Goal: Task Accomplishment & Management: Manage account settings

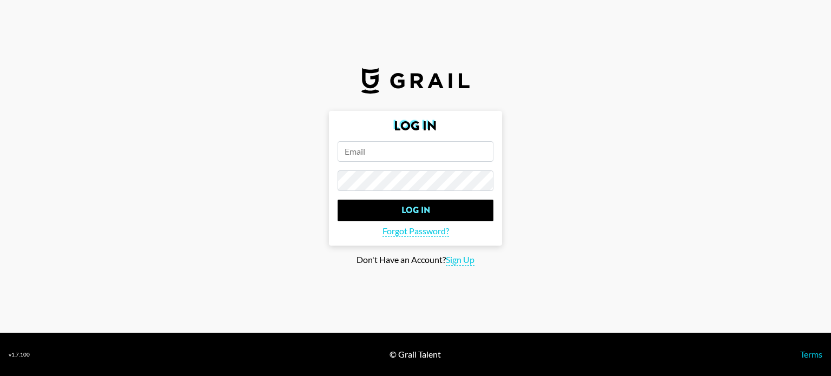
click at [445, 154] on input "email" at bounding box center [416, 151] width 156 height 21
type input "[PERSON_NAME][EMAIL_ADDRESS][DOMAIN_NAME]"
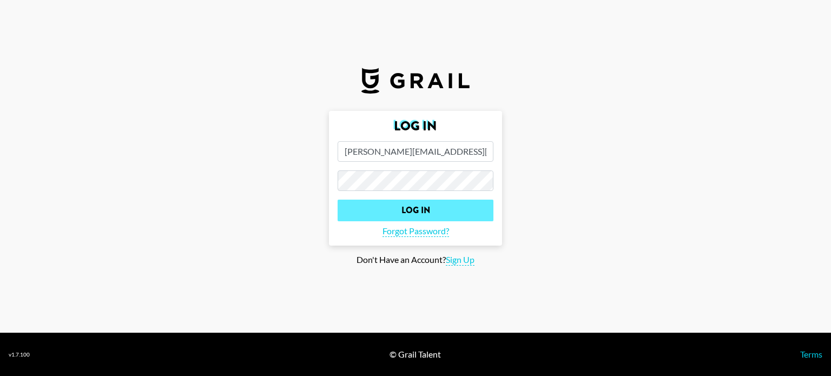
drag, startPoint x: 465, startPoint y: 222, endPoint x: 487, endPoint y: 207, distance: 26.1
click at [487, 207] on form "Log In [EMAIL_ADDRESS][DOMAIN_NAME] Log In Forgot Password?" at bounding box center [415, 178] width 173 height 135
click at [487, 207] on input "Log In" at bounding box center [416, 211] width 156 height 22
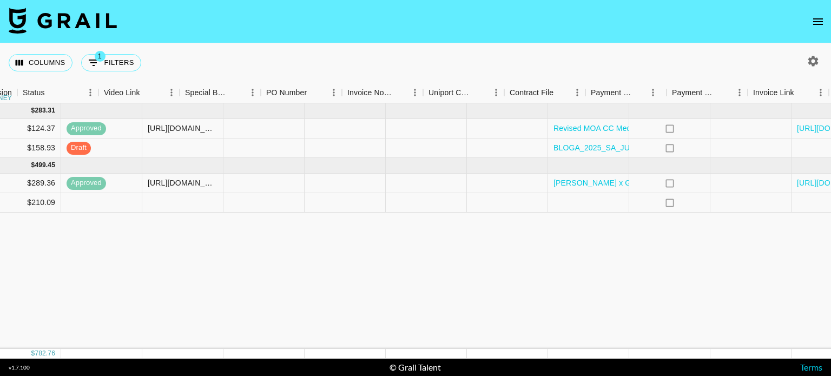
scroll to position [0, 965]
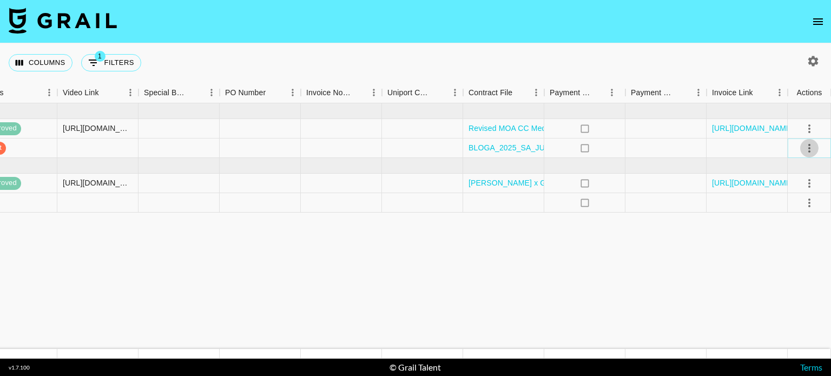
click at [805, 146] on icon "select merge strategy" at bounding box center [809, 148] width 13 height 13
click at [795, 252] on div "Approve" at bounding box center [786, 248] width 33 height 13
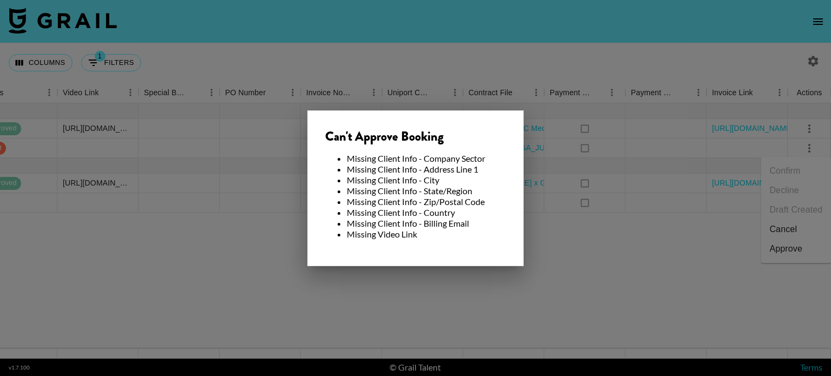
click at [584, 272] on div at bounding box center [415, 188] width 831 height 376
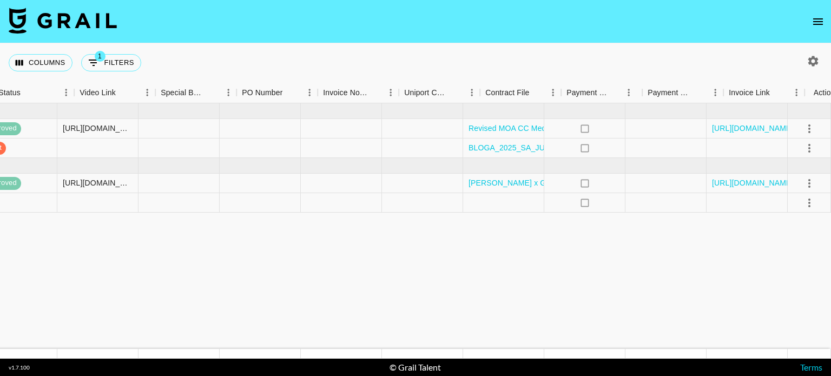
scroll to position [0, 901]
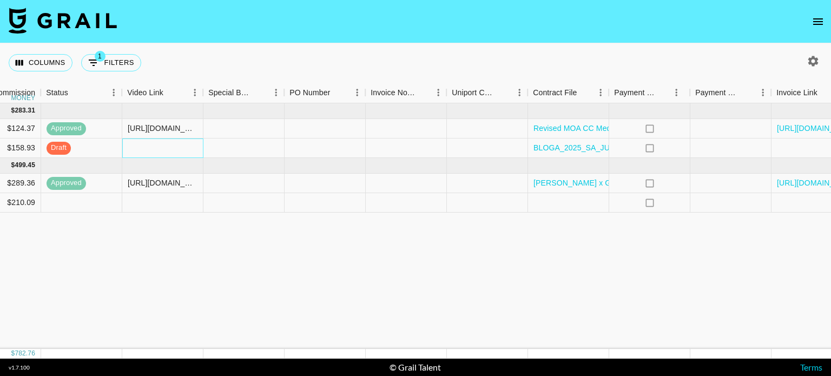
click at [160, 150] on div at bounding box center [162, 148] width 81 height 19
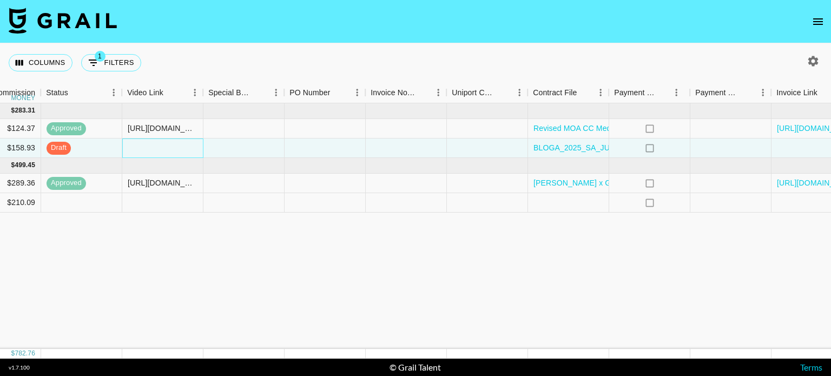
click at [160, 150] on div at bounding box center [162, 148] width 81 height 19
type input "[URL][DOMAIN_NAME]"
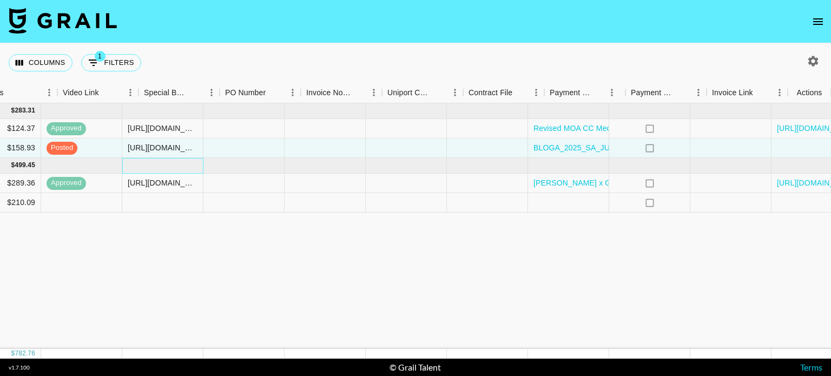
scroll to position [0, 965]
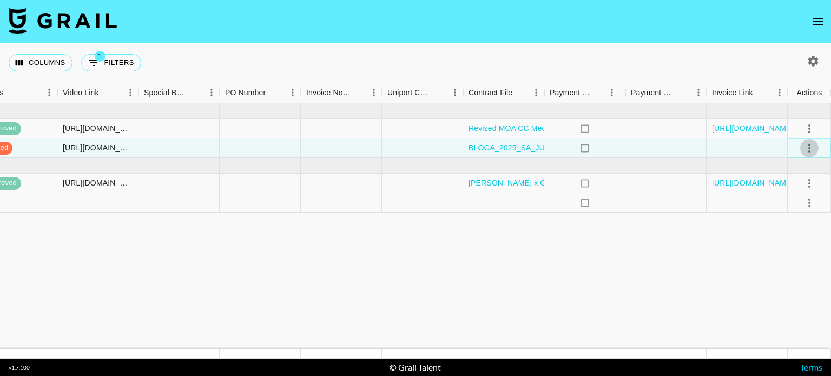
click at [807, 147] on icon "select merge strategy" at bounding box center [809, 148] width 13 height 13
click at [794, 248] on div "Approve" at bounding box center [786, 248] width 33 height 13
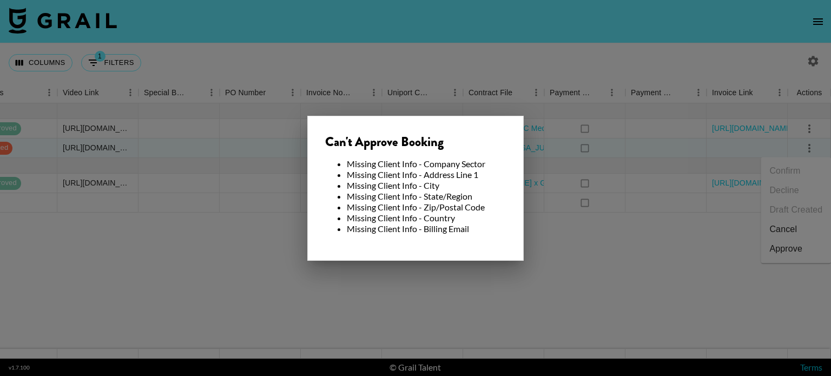
click at [621, 257] on div at bounding box center [415, 188] width 831 height 376
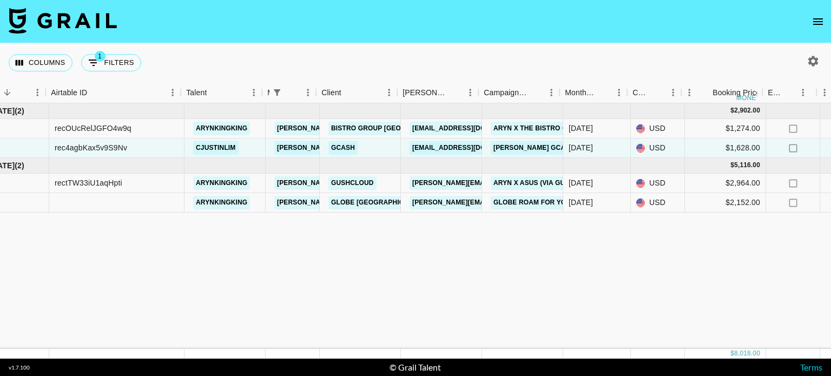
scroll to position [0, 0]
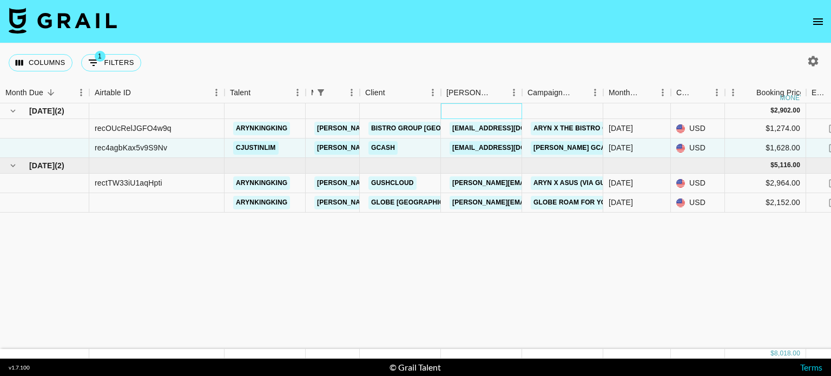
drag, startPoint x: 520, startPoint y: 110, endPoint x: 579, endPoint y: 108, distance: 59.6
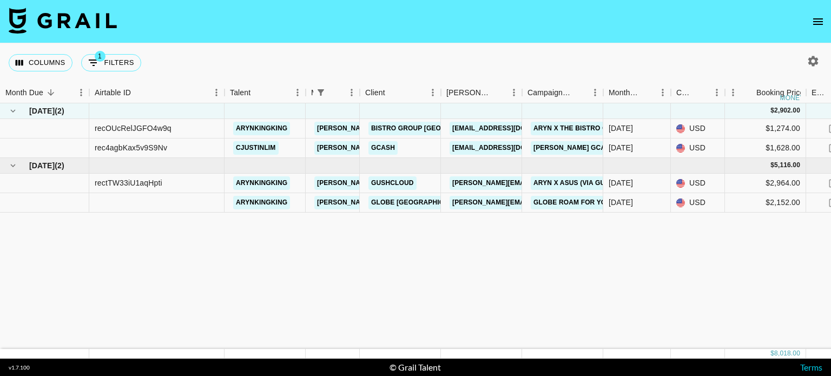
click at [478, 47] on div "Columns 1 Filters + Booking" at bounding box center [415, 62] width 831 height 39
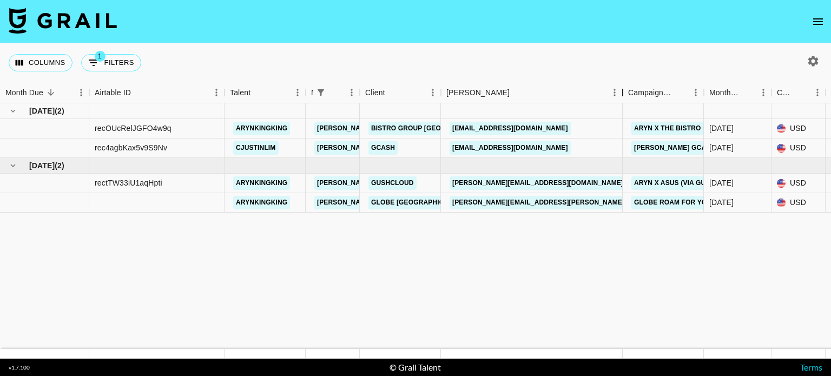
drag, startPoint x: 518, startPoint y: 90, endPoint x: 619, endPoint y: 118, distance: 104.4
click at [619, 118] on div "Month Due Airtable ID Talent Manager Client [PERSON_NAME] Campaign (Type) Month…" at bounding box center [415, 220] width 831 height 277
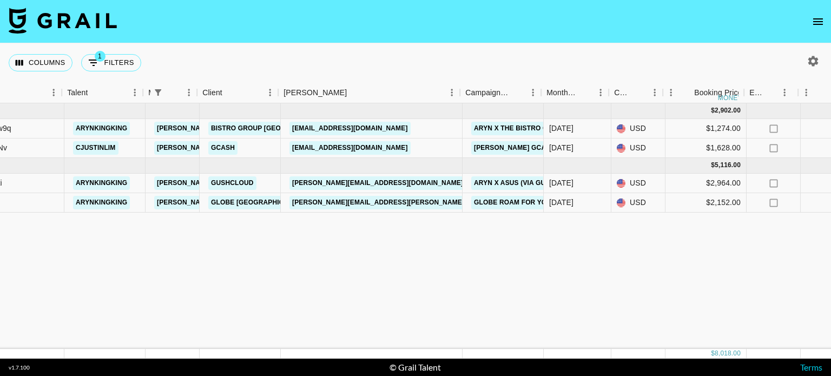
scroll to position [0, 154]
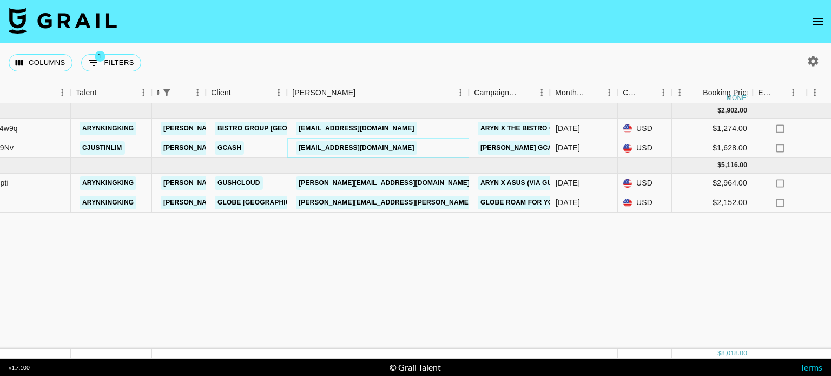
click at [417, 147] on link "[EMAIL_ADDRESS][DOMAIN_NAME]" at bounding box center [356, 148] width 121 height 14
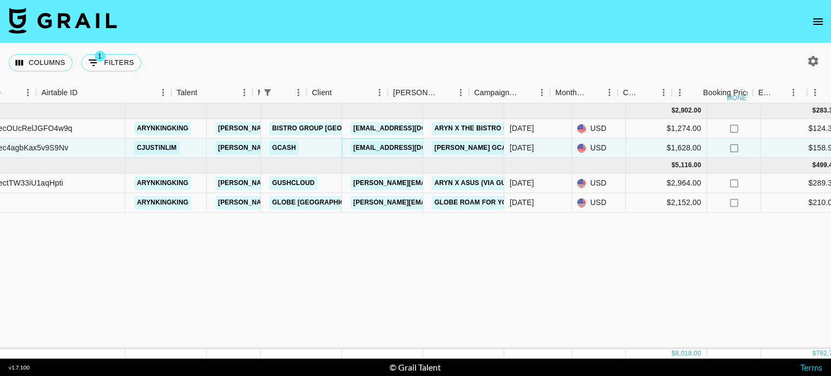
scroll to position [0, 0]
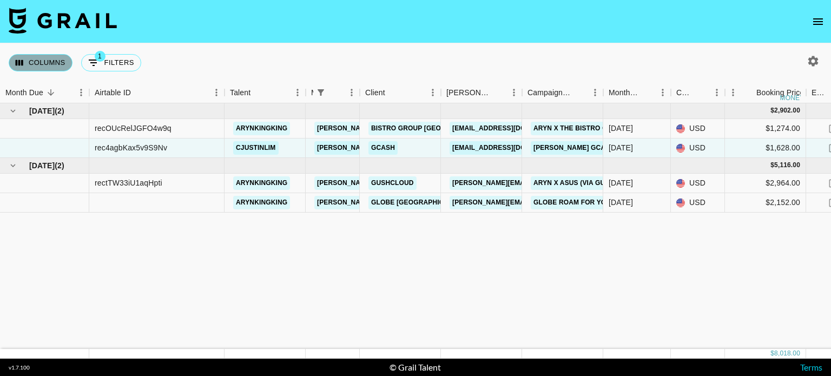
click at [56, 67] on button "Columns" at bounding box center [41, 62] width 64 height 17
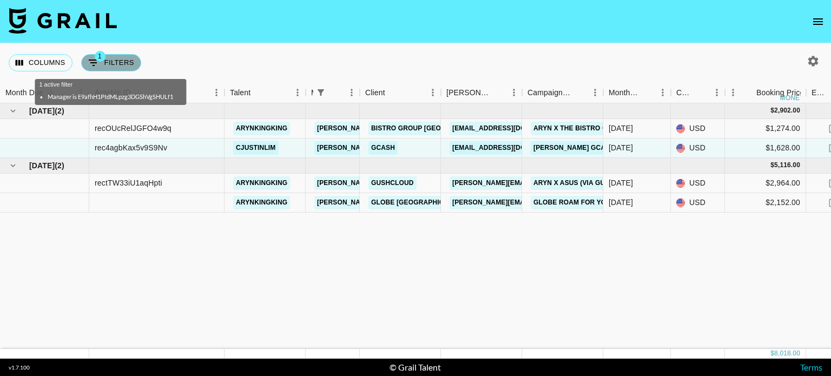
click at [103, 56] on span "1" at bounding box center [100, 56] width 11 height 11
select select "managerIds"
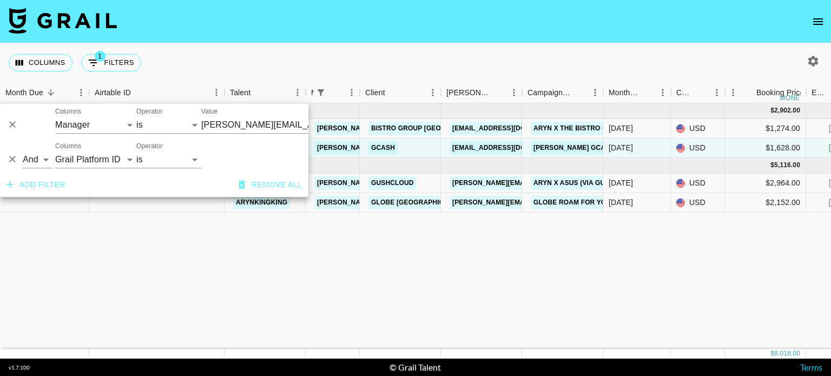
scroll to position [0, 56]
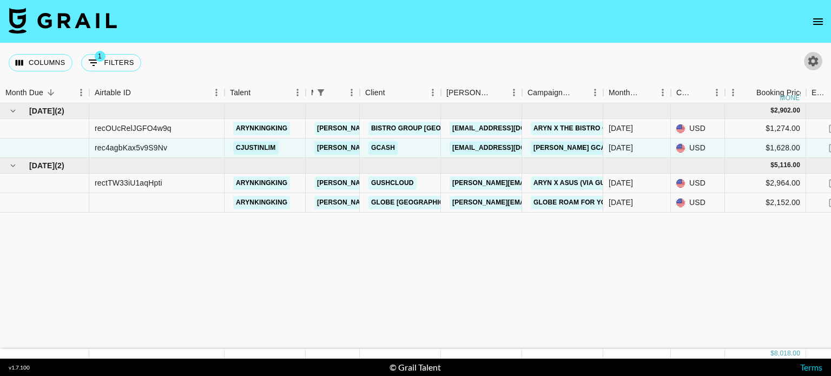
click at [818, 67] on icon "button" at bounding box center [813, 61] width 13 height 13
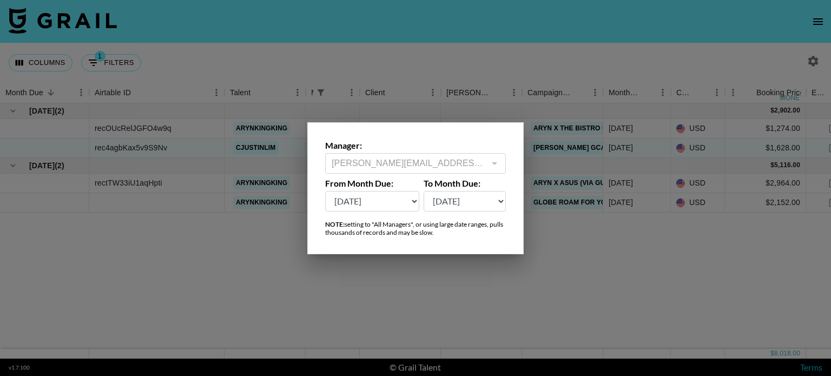
click at [412, 206] on select "[DATE] [DATE] '[DATE] May '[DATE] Mar '[DATE] Jan '[DATE] Nov '[DATE] Sep '[DAT…" at bounding box center [372, 201] width 94 height 21
select select "[DATE]"
click at [325, 191] on select "[DATE] [DATE] '[DATE] May '[DATE] Mar '[DATE] Jan '[DATE] Nov '[DATE] Sep '[DAT…" at bounding box center [372, 201] width 94 height 21
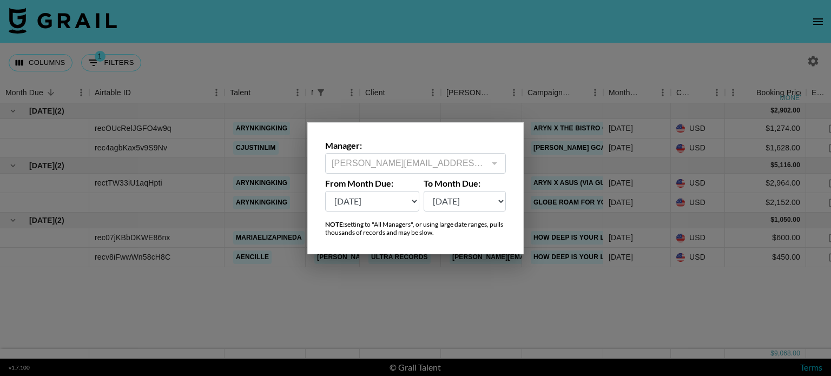
click at [483, 286] on div at bounding box center [415, 188] width 831 height 376
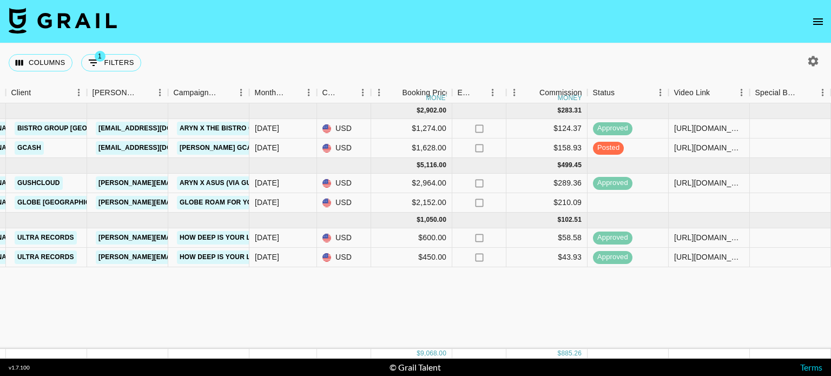
scroll to position [0, 387]
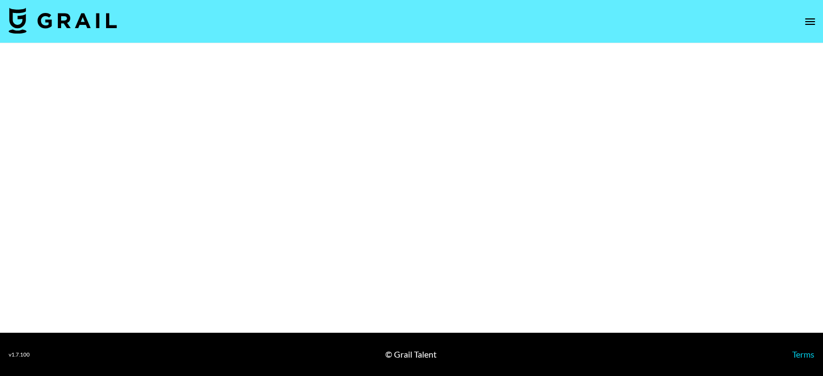
select select "Brand"
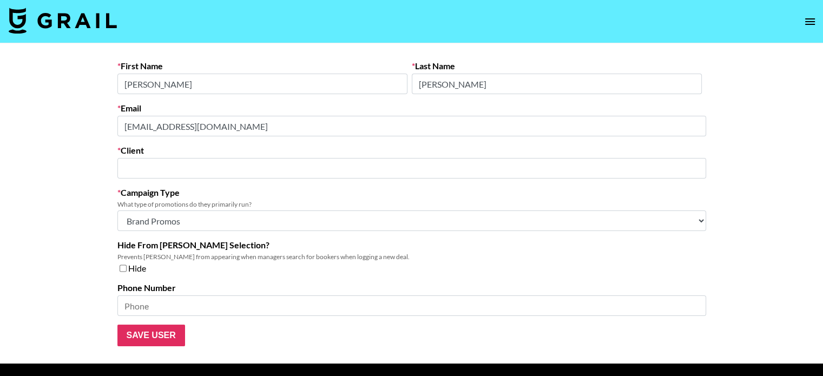
type input "GCash"
click at [159, 335] on input "Save User" at bounding box center [151, 336] width 68 height 22
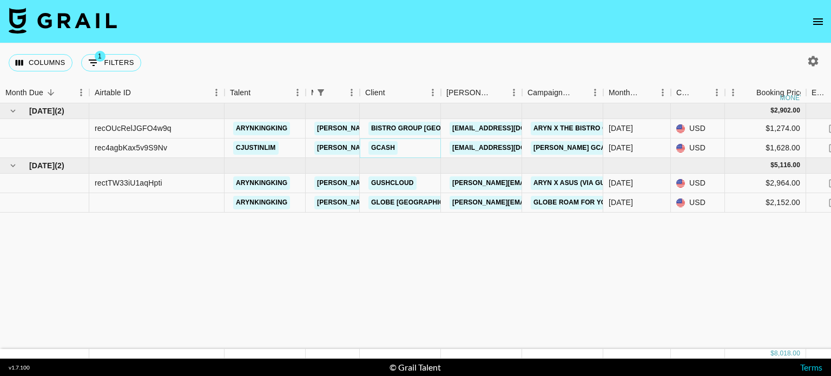
click at [387, 148] on link "GCash" at bounding box center [383, 148] width 29 height 14
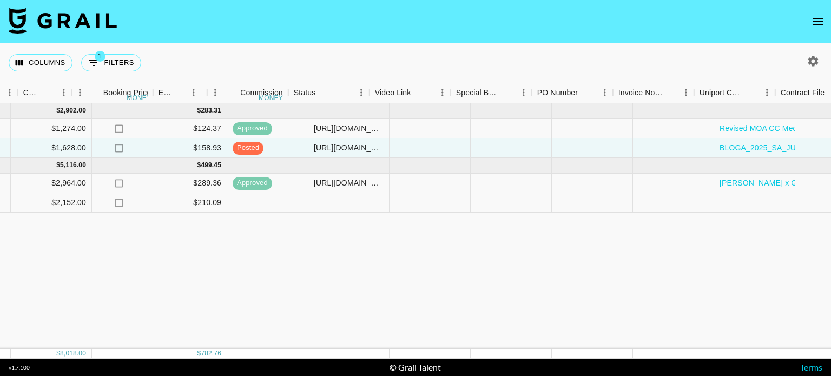
scroll to position [0, 965]
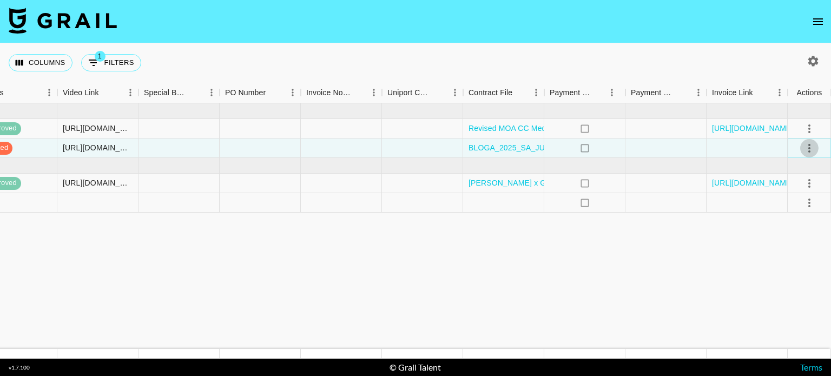
click at [809, 149] on icon "select merge strategy" at bounding box center [810, 148] width 2 height 9
click at [792, 253] on div "Approve" at bounding box center [786, 248] width 33 height 13
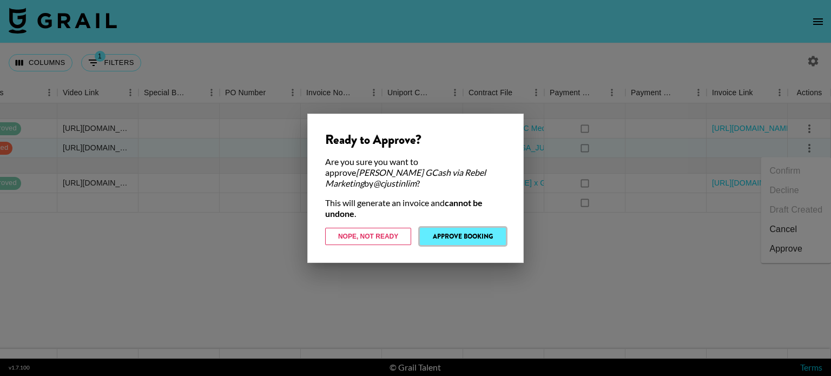
click at [464, 228] on button "Approve Booking" at bounding box center [463, 236] width 86 height 17
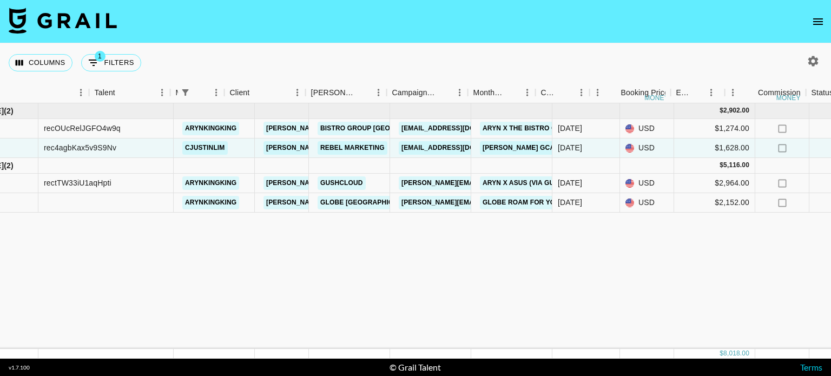
scroll to position [0, 0]
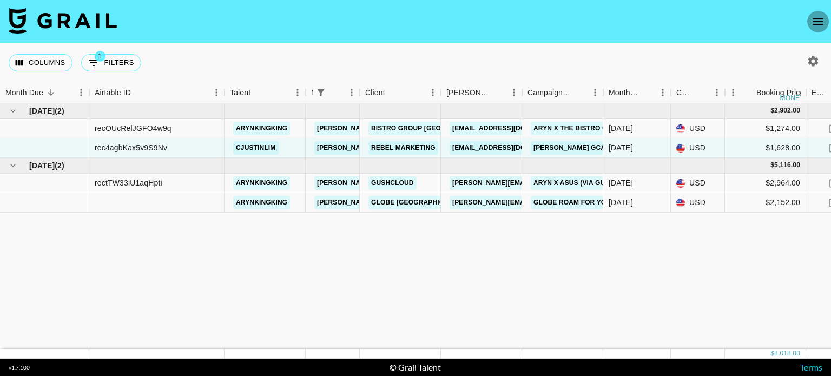
click at [822, 19] on icon "open drawer" at bounding box center [818, 21] width 10 height 6
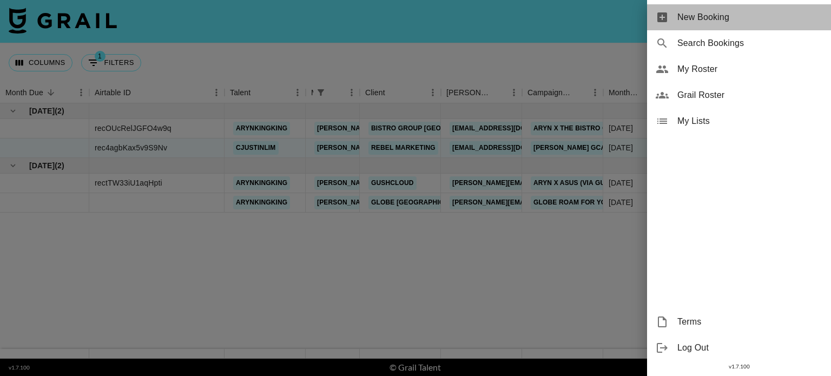
click at [700, 17] on span "New Booking" at bounding box center [750, 17] width 145 height 13
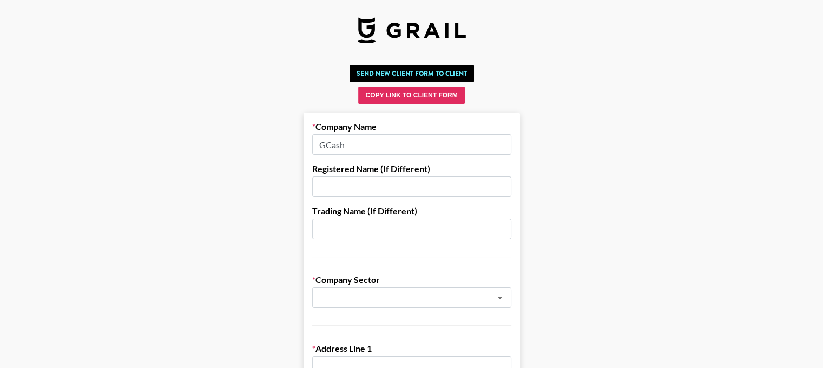
click at [404, 186] on input "text" at bounding box center [411, 186] width 199 height 21
click at [395, 150] on input "GCash" at bounding box center [411, 144] width 199 height 21
click at [422, 183] on input "text" at bounding box center [411, 186] width 199 height 21
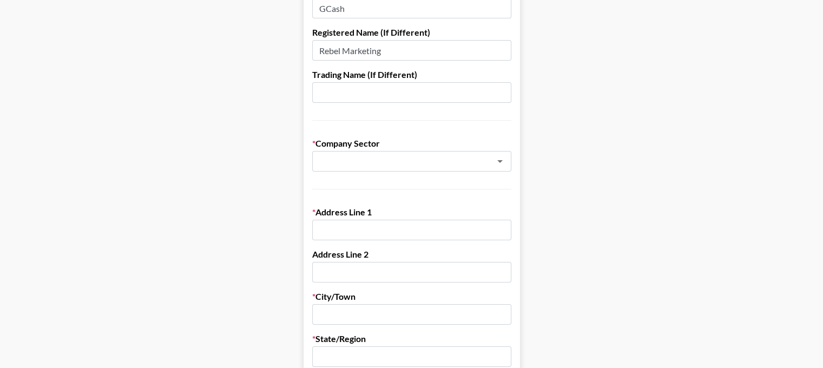
scroll to position [137, 0]
click at [507, 165] on icon "Open" at bounding box center [500, 160] width 13 height 13
type input "Rebel Marketing"
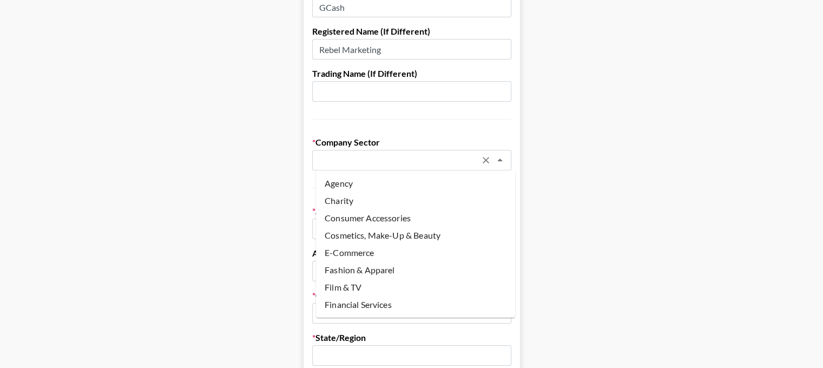
click at [435, 186] on li "Agency" at bounding box center [415, 183] width 199 height 17
type input "Agency"
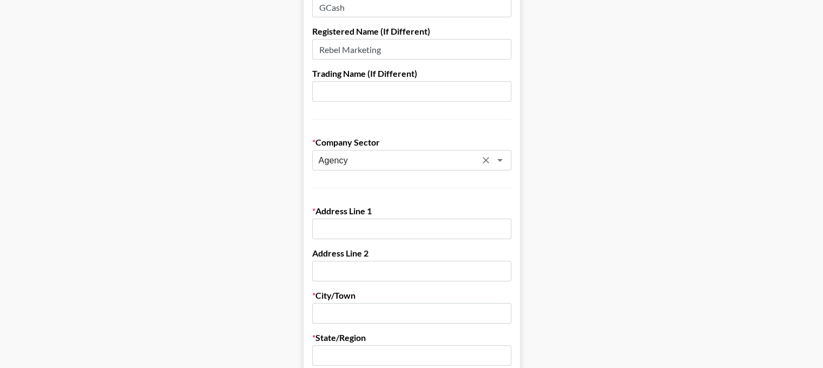
scroll to position [94, 0]
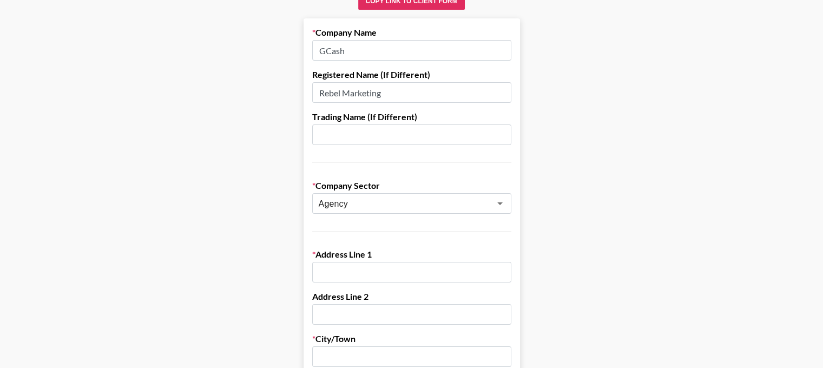
click at [380, 48] on input "GCash" at bounding box center [411, 50] width 199 height 21
type input "Rebel Marketing"
click at [387, 270] on input "text" at bounding box center [411, 272] width 199 height 21
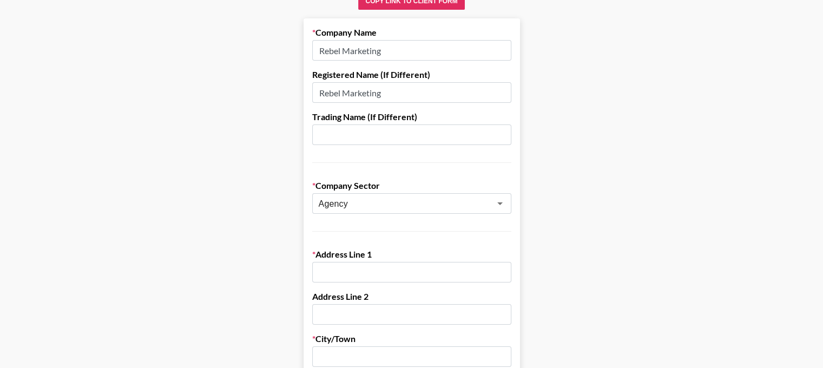
paste input "1847 Santa Rita St., Guadalupe Nuevo, Makati City"
type input "1847 Santa Rita St., Guadalupe Nuevo"
type input "Makati"
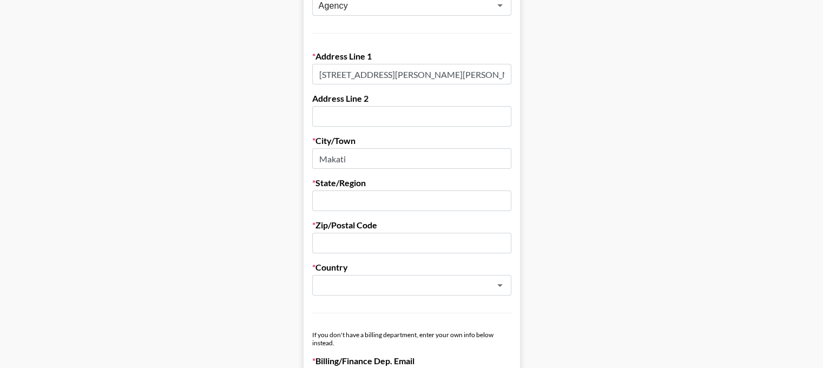
scroll to position [292, 0]
click at [342, 201] on input "text" at bounding box center [411, 200] width 199 height 21
type input "NCR"
click at [327, 245] on input "text" at bounding box center [411, 243] width 199 height 21
click at [413, 293] on div "​" at bounding box center [411, 285] width 199 height 21
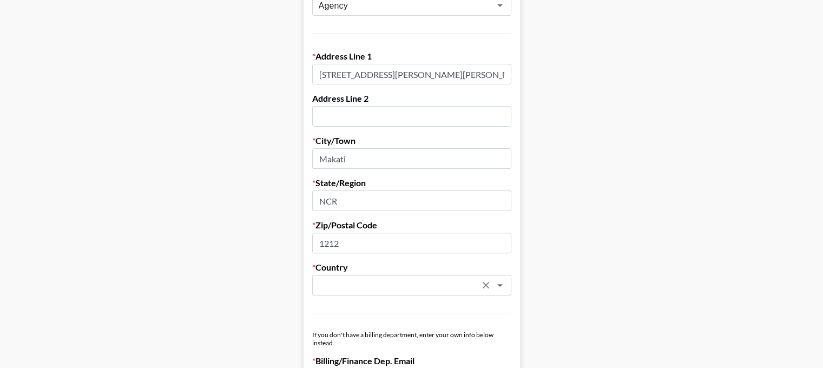
type input "1212"
click at [416, 301] on li "Philippines" at bounding box center [415, 308] width 199 height 17
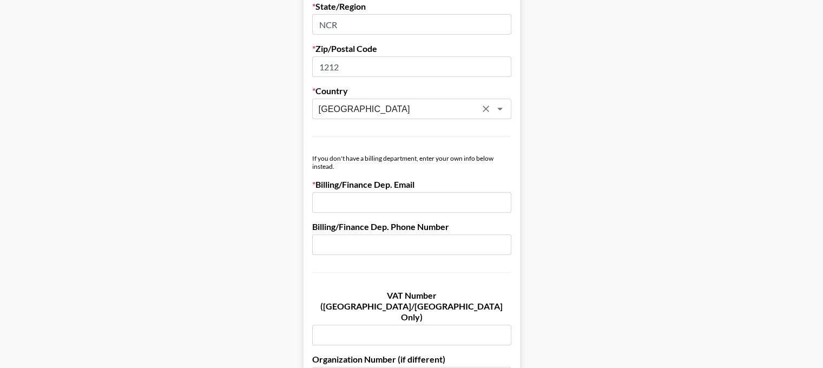
scroll to position [468, 0]
type input "Philippines"
click at [356, 196] on input "email" at bounding box center [411, 203] width 199 height 21
paste input "chelnicanor@rebelmarketing.com.ph"
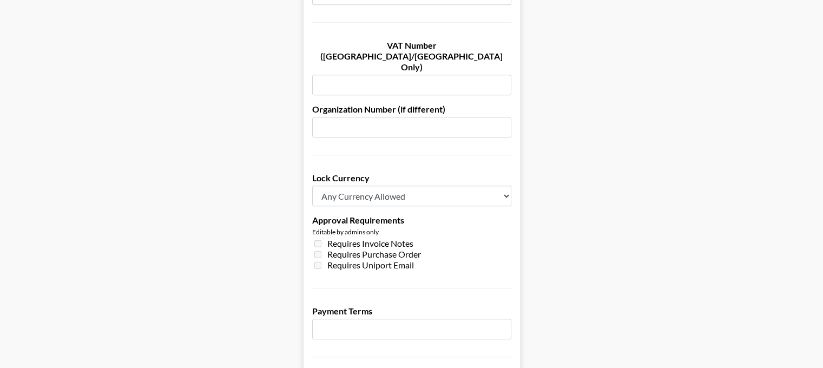
scroll to position [845, 0]
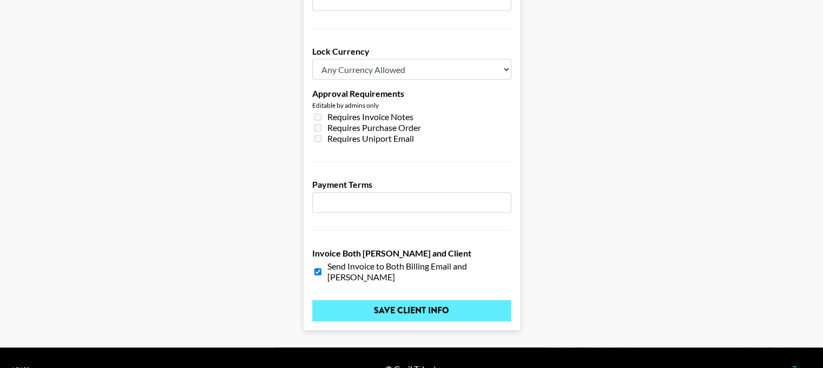
type input "[EMAIL_ADDRESS][DOMAIN_NAME]"
click at [359, 300] on input "Save Client Info" at bounding box center [411, 311] width 199 height 22
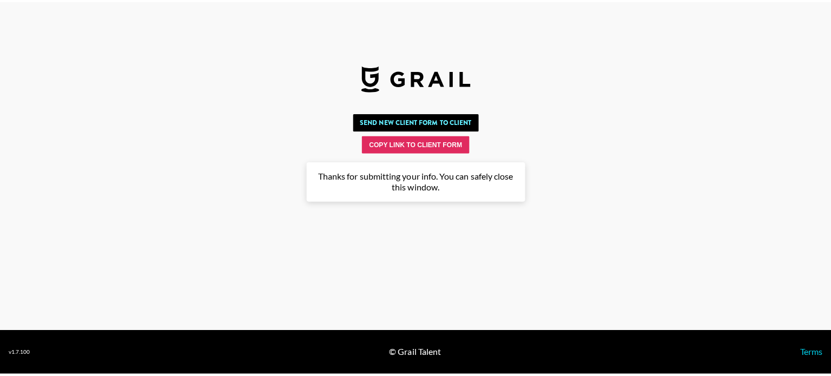
scroll to position [0, 0]
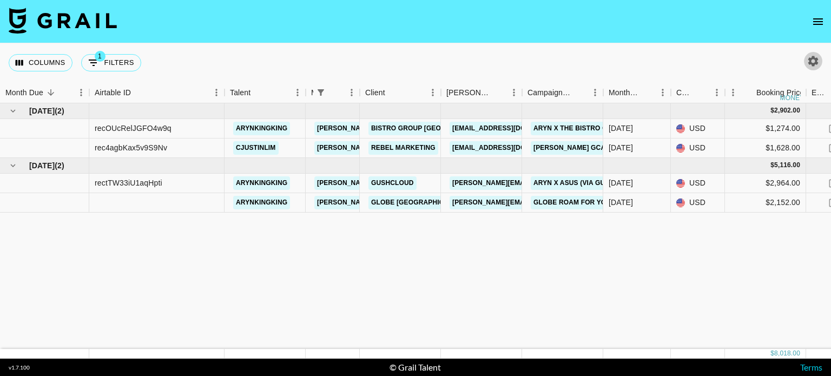
click at [816, 58] on icon "button" at bounding box center [814, 61] width 10 height 10
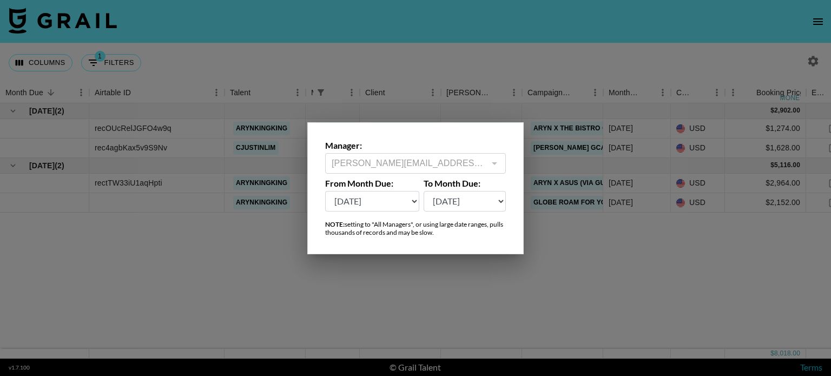
click at [409, 206] on select "[DATE] [DATE] '[DATE] May '[DATE] Mar '[DATE] Jan '[DATE] Nov '[DATE] Sep '[DAT…" at bounding box center [372, 201] width 94 height 21
select select "[DATE]"
click at [325, 191] on select "[DATE] [DATE] '[DATE] May '[DATE] Mar '[DATE] Jan '[DATE] Nov '[DATE] Sep '[DAT…" at bounding box center [372, 201] width 94 height 21
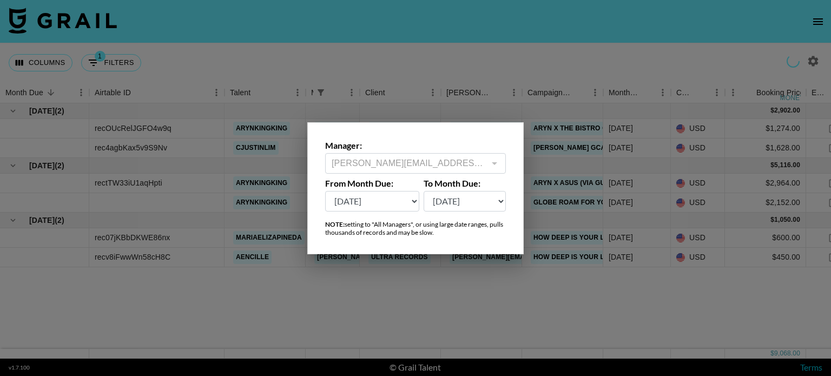
click at [392, 77] on div at bounding box center [415, 188] width 831 height 376
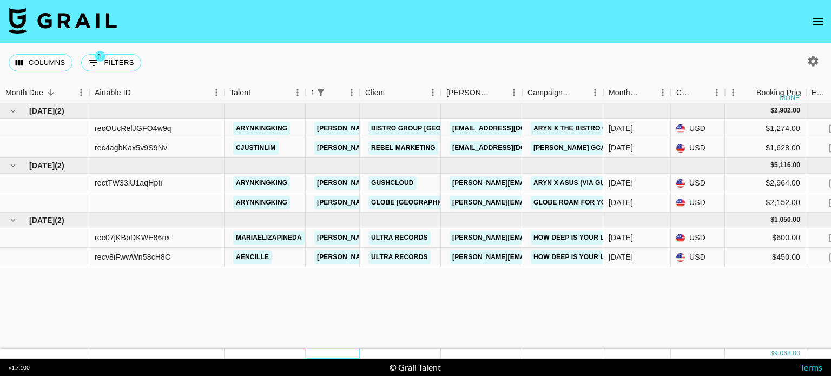
click at [357, 349] on div at bounding box center [333, 354] width 54 height 10
click at [121, 95] on div "Airtable ID" at bounding box center [113, 92] width 36 height 21
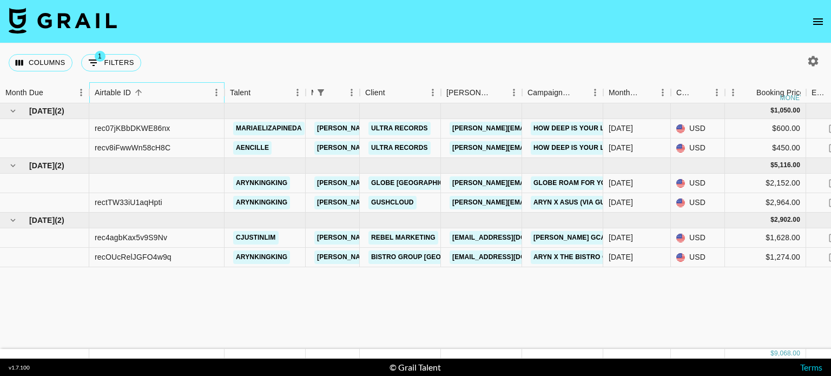
click at [121, 95] on div "Airtable ID" at bounding box center [113, 92] width 36 height 21
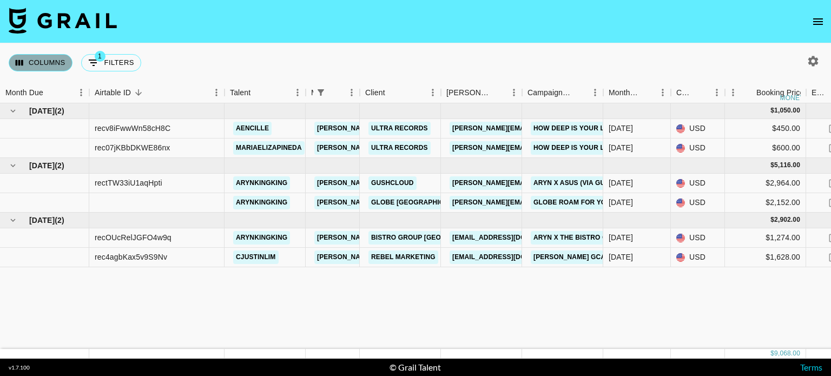
click at [60, 66] on button "Columns" at bounding box center [41, 62] width 64 height 17
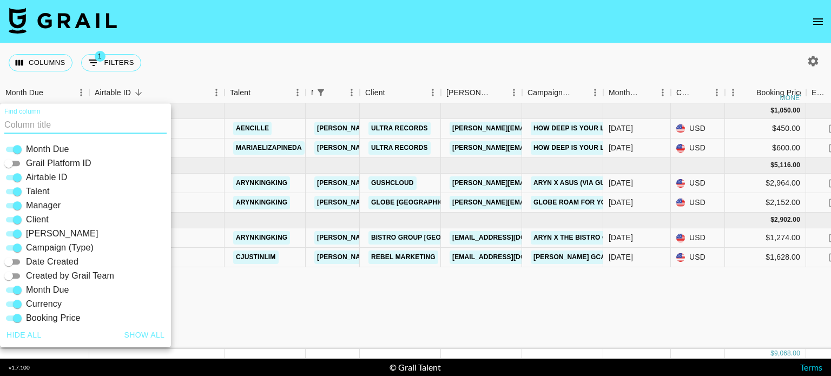
click at [193, 65] on div "Columns 1 Filters + Booking" at bounding box center [415, 62] width 831 height 39
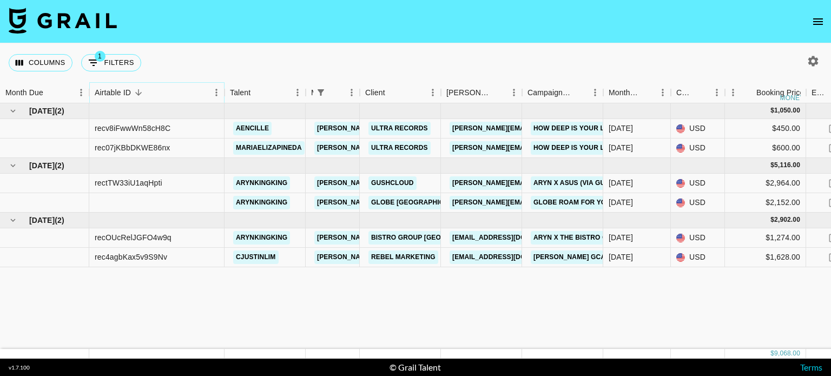
click at [216, 93] on icon "Menu" at bounding box center [216, 92] width 2 height 7
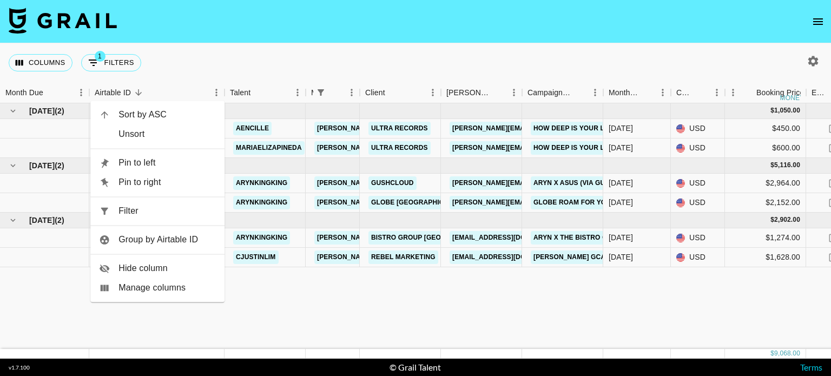
click at [185, 238] on span "Group by Airtable ID" at bounding box center [167, 239] width 97 height 13
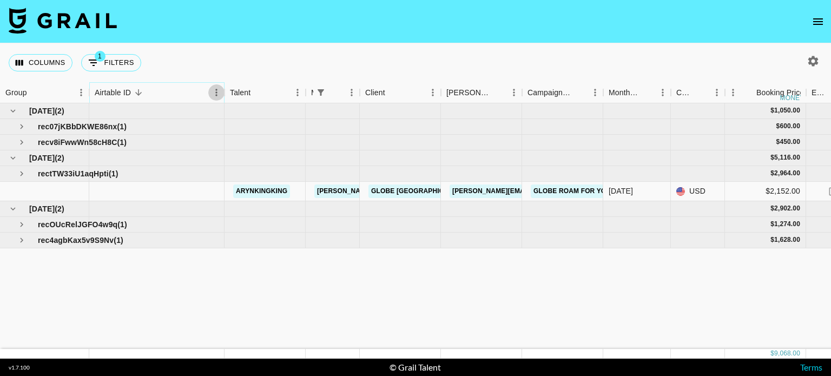
click at [213, 98] on button "Menu" at bounding box center [216, 92] width 16 height 16
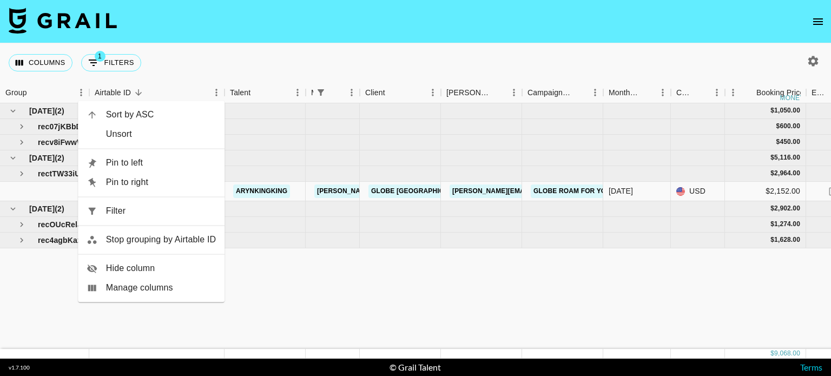
click at [178, 127] on li "Unsort" at bounding box center [151, 133] width 147 height 19
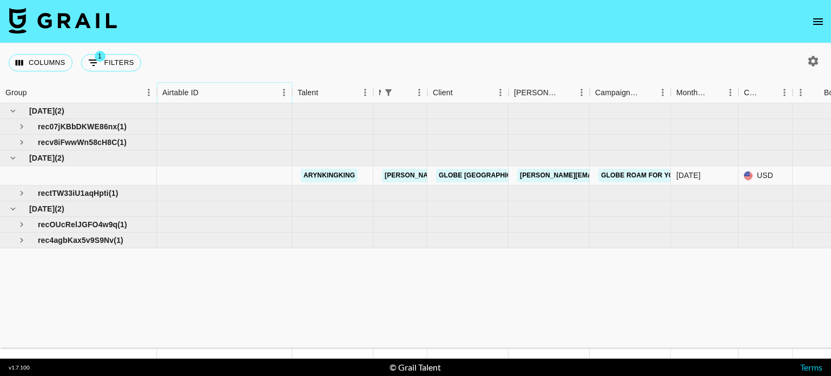
click at [279, 89] on icon "Menu" at bounding box center [284, 92] width 11 height 11
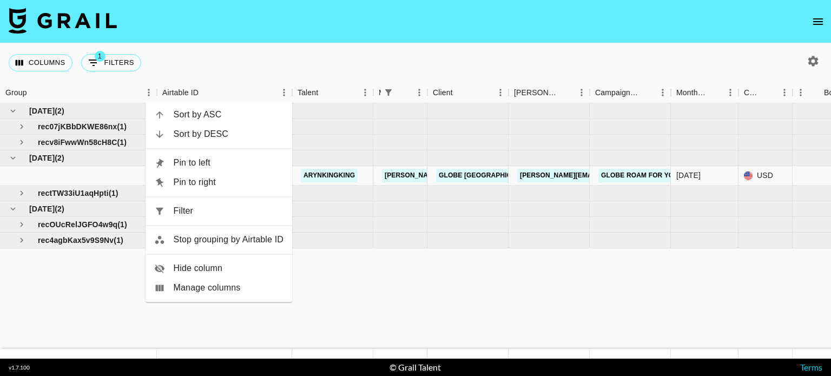
click at [242, 240] on span "Stop grouping by Airtable ID" at bounding box center [229, 239] width 110 height 13
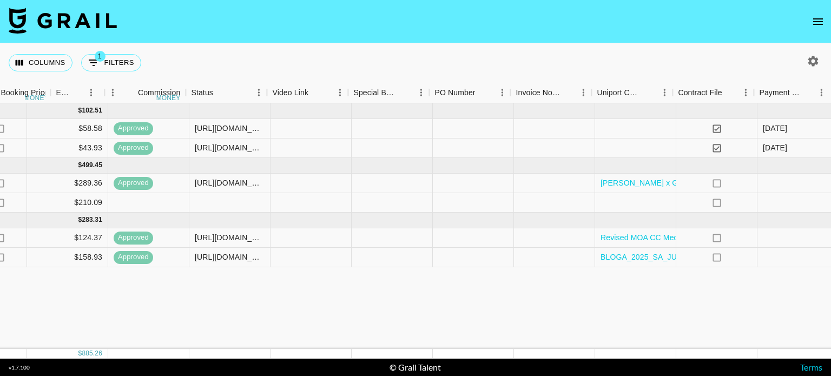
scroll to position [0, 799]
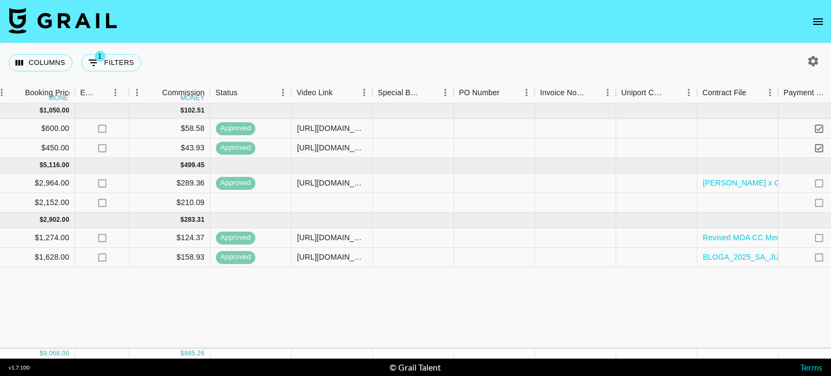
drag, startPoint x: 743, startPoint y: 259, endPoint x: 591, endPoint y: 305, distance: 158.7
click at [591, 305] on div "Apr '25 ( 2 ) $ 1,050.00 $ 102.51 rec07jKBbDKWE86nx mariaelizapineda daniella@g…" at bounding box center [133, 226] width 1864 height 246
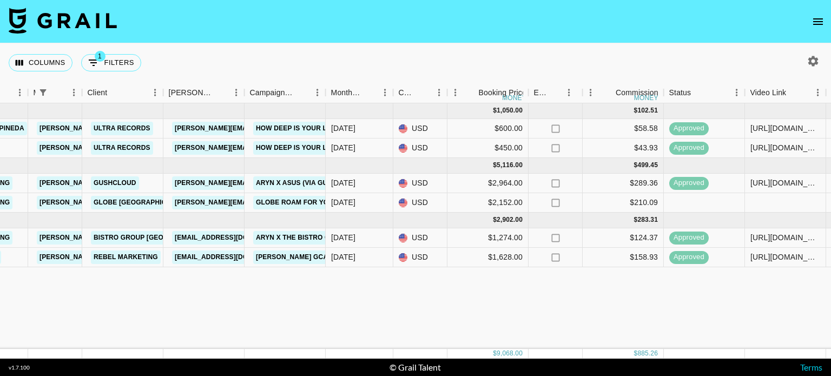
scroll to position [0, 0]
